Goal: Find specific page/section: Find specific page/section

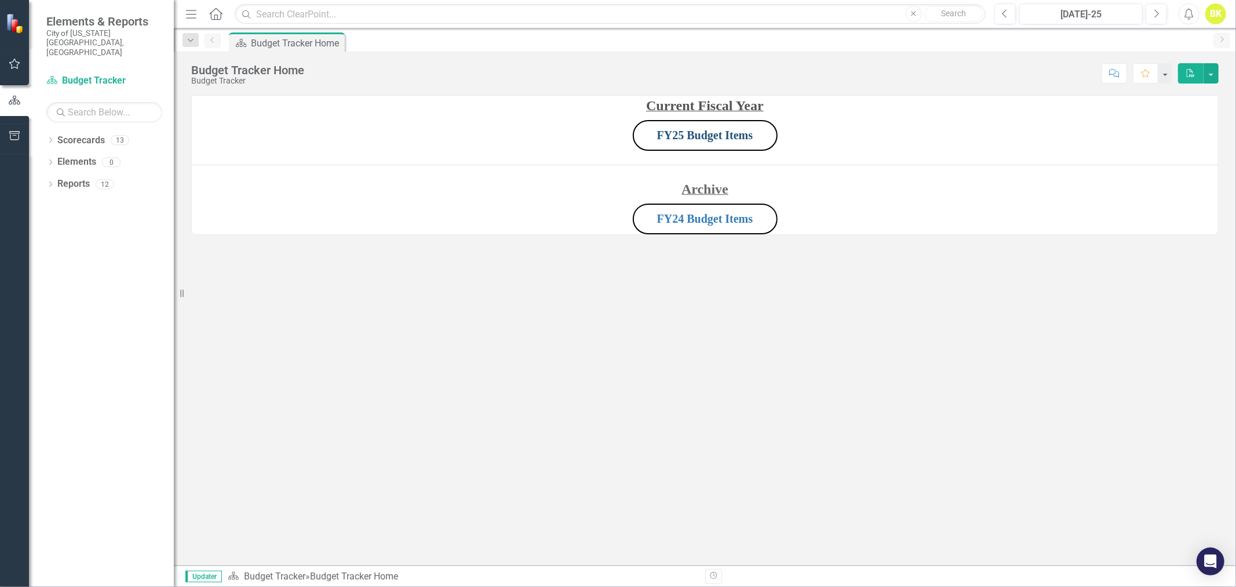
click at [700, 131] on link "FY25 Budget Items" at bounding box center [705, 135] width 96 height 13
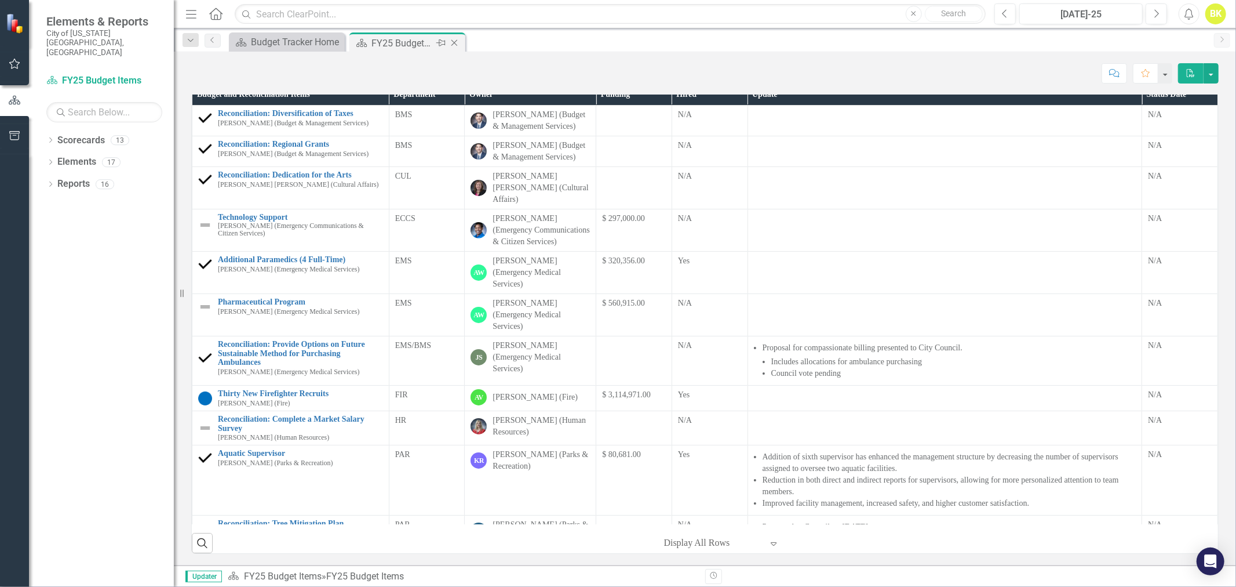
click at [454, 41] on icon "Close" at bounding box center [455, 42] width 12 height 9
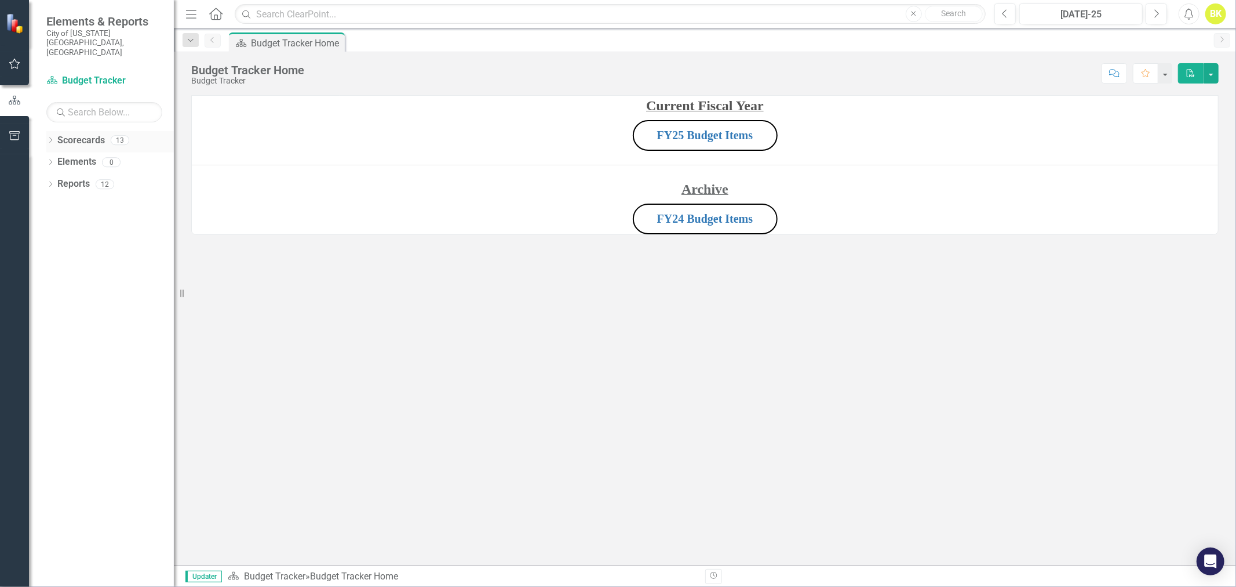
click at [50, 131] on div "Dropdown Scorecards 13" at bounding box center [110, 142] width 128 height 22
click at [53, 138] on icon "Dropdown" at bounding box center [50, 141] width 8 height 6
click at [55, 158] on icon "Dropdown" at bounding box center [56, 161] width 9 height 7
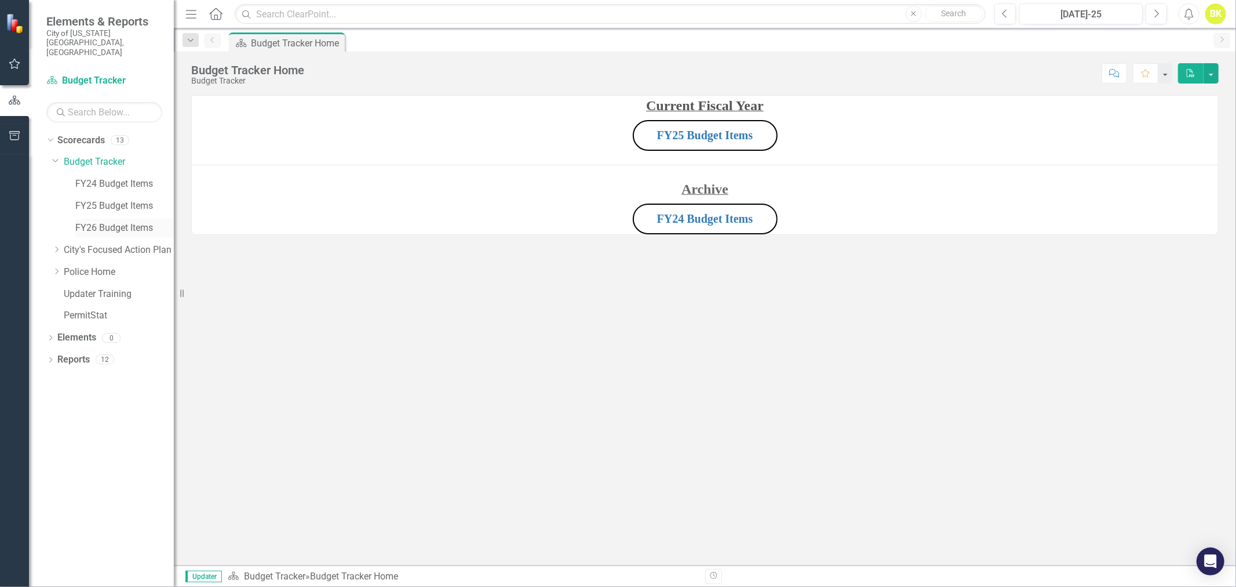
click at [116, 221] on link "FY26 Budget Items" at bounding box center [124, 227] width 99 height 13
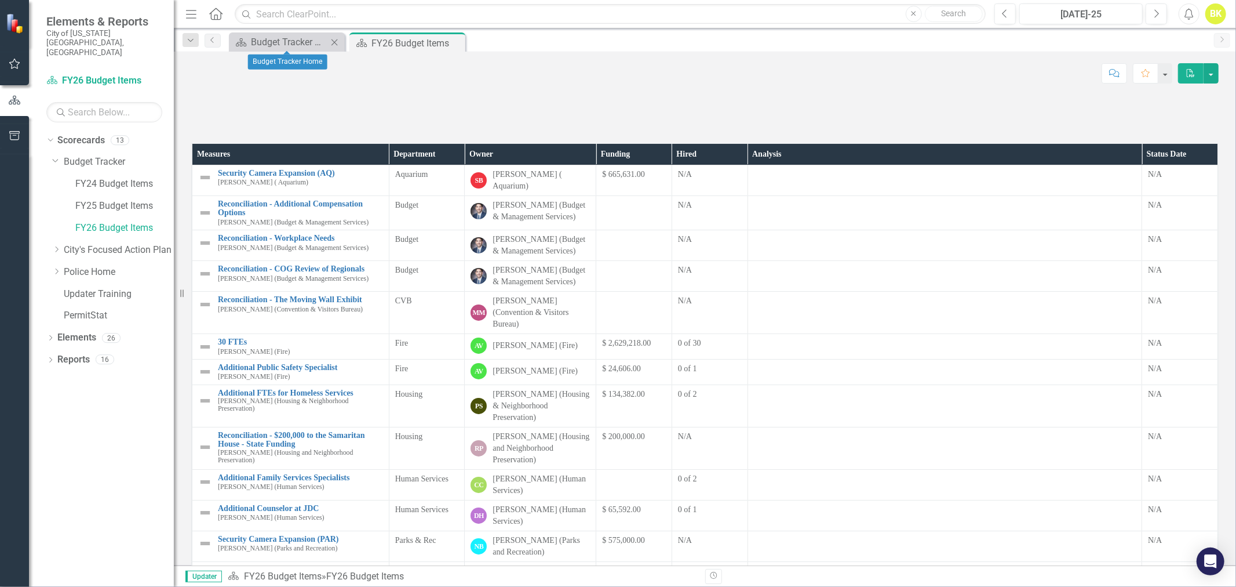
click at [334, 41] on icon "Close" at bounding box center [335, 42] width 12 height 9
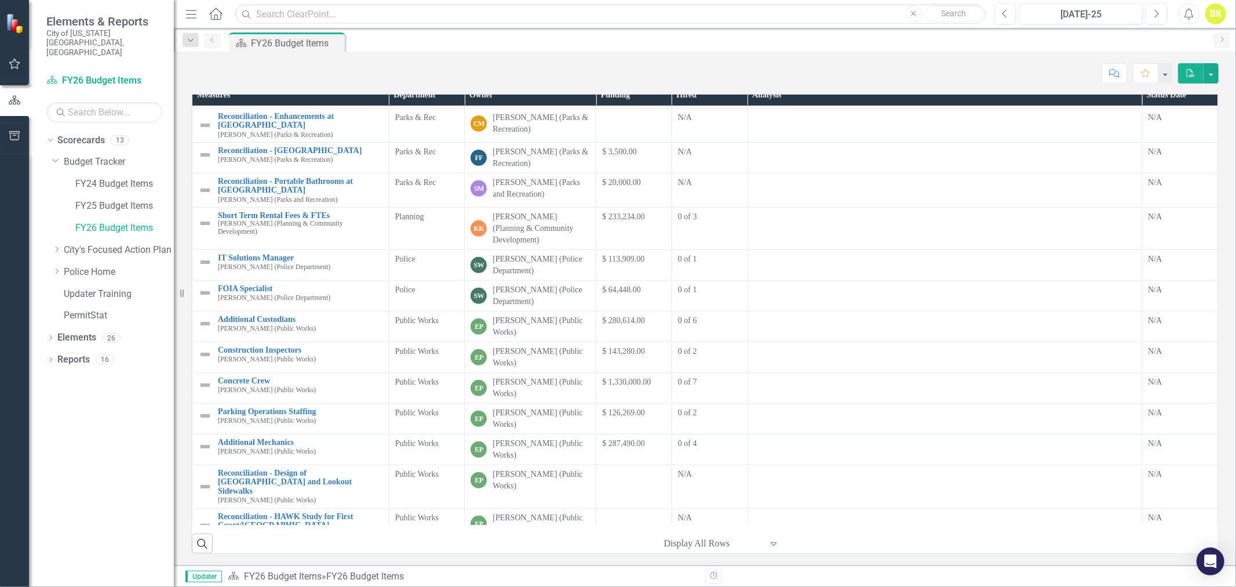
scroll to position [129, 0]
click at [1102, 67] on p at bounding box center [705, 60] width 1028 height 16
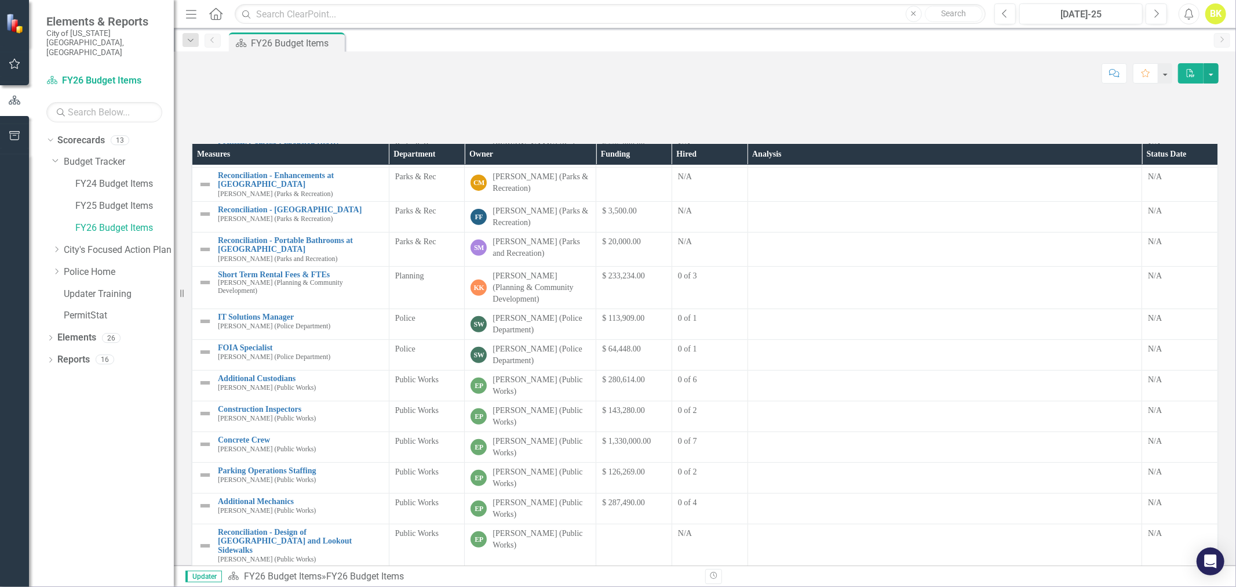
click at [781, 126] on p at bounding box center [705, 119] width 1028 height 16
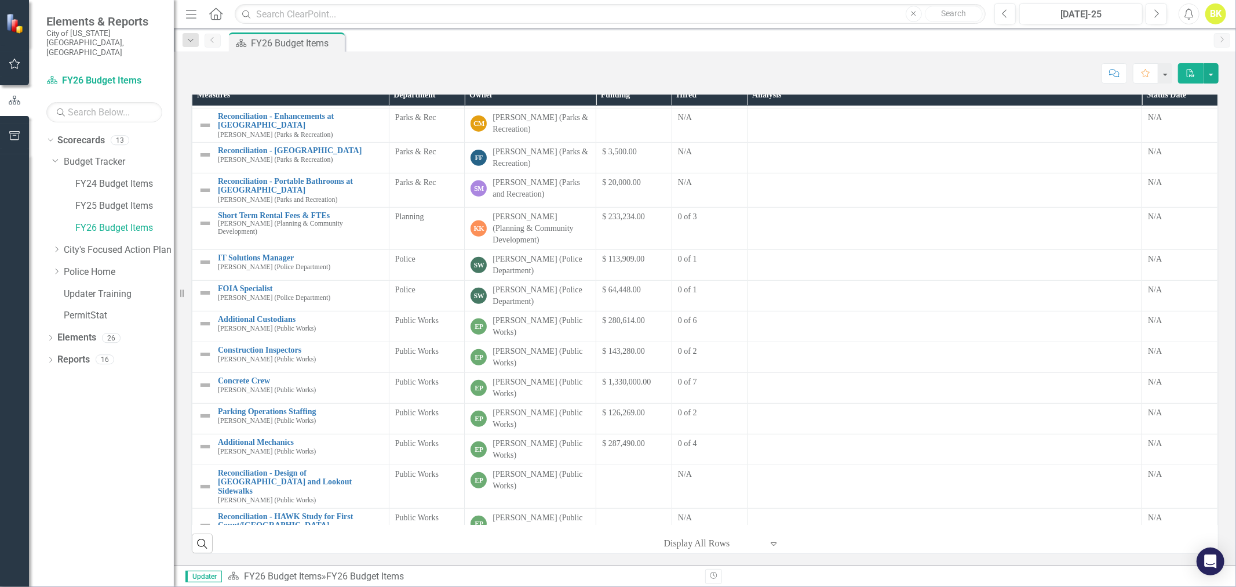
scroll to position [3, 0]
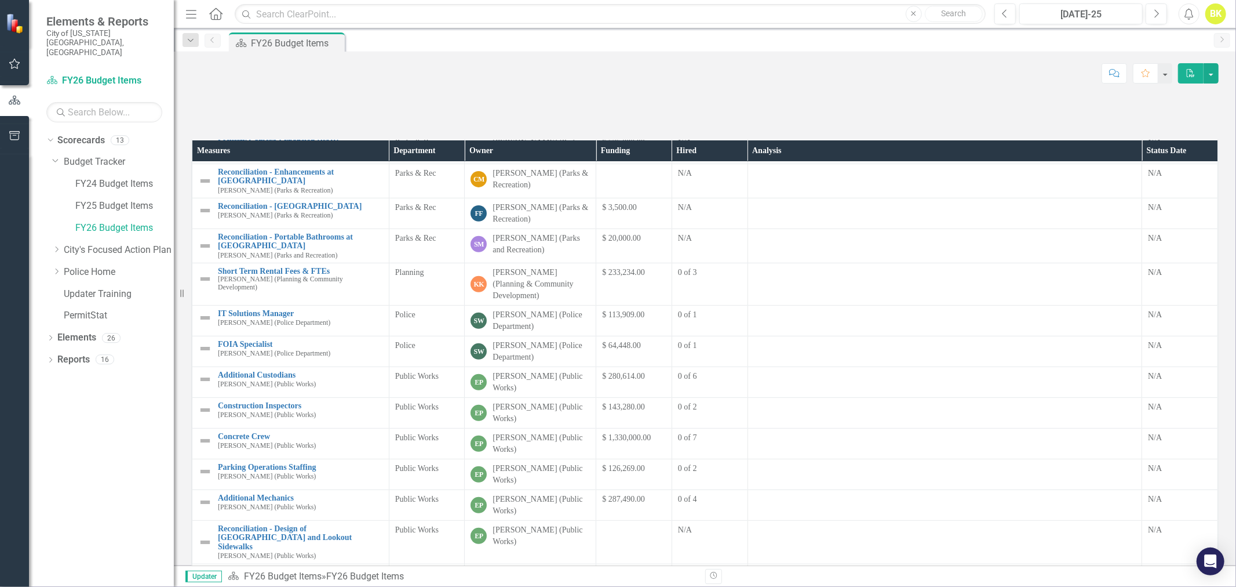
click at [791, 123] on p at bounding box center [705, 115] width 1028 height 16
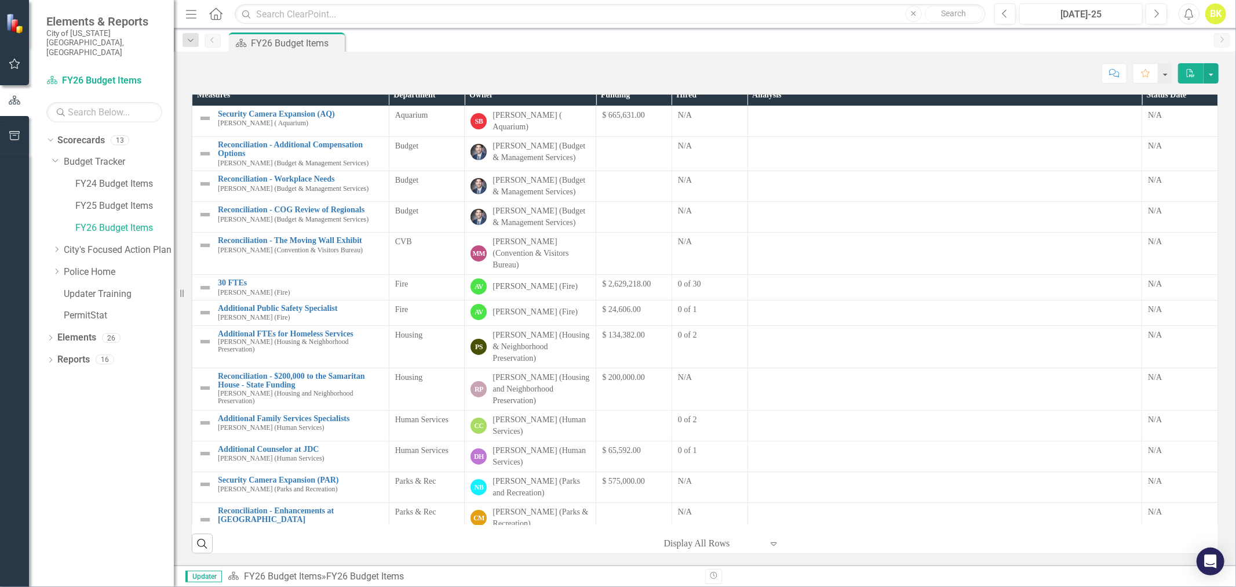
scroll to position [196, 0]
click at [485, 64] on div "Score: N/A [DATE]-25 Completed Refresh Comment Favorite PDF" at bounding box center [705, 73] width 1028 height 20
